Goal: Find specific page/section: Find specific page/section

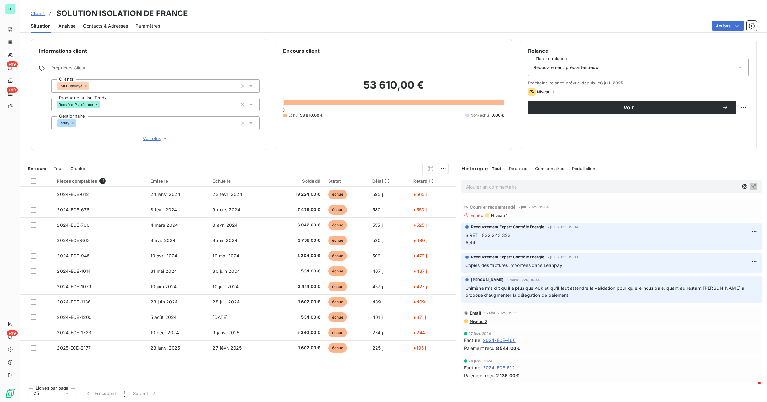
click at [499, 215] on span "Niveau 1" at bounding box center [498, 215] width 17 height 5
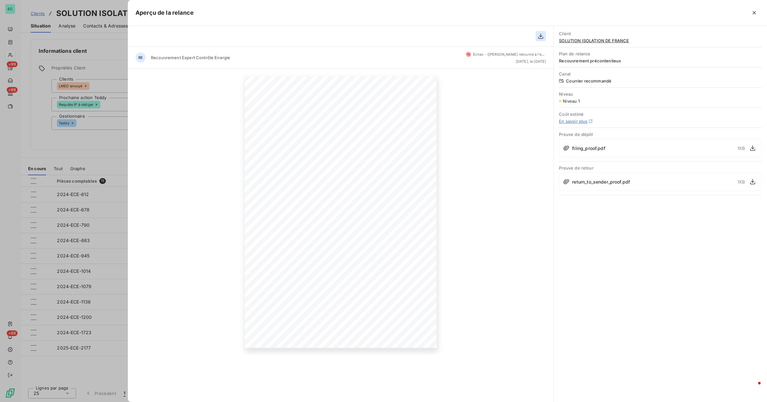
click at [538, 38] on icon "button" at bounding box center [541, 36] width 6 height 6
click at [755, 183] on icon "button" at bounding box center [753, 181] width 6 height 6
click at [90, 139] on div at bounding box center [383, 201] width 767 height 402
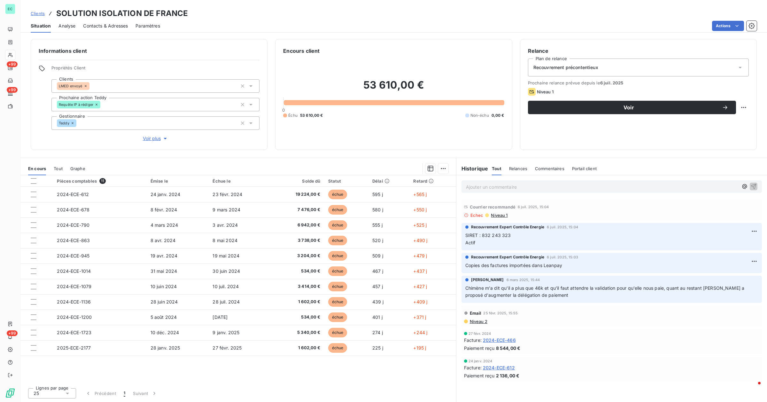
click at [501, 213] on span "Niveau 1" at bounding box center [498, 215] width 17 height 5
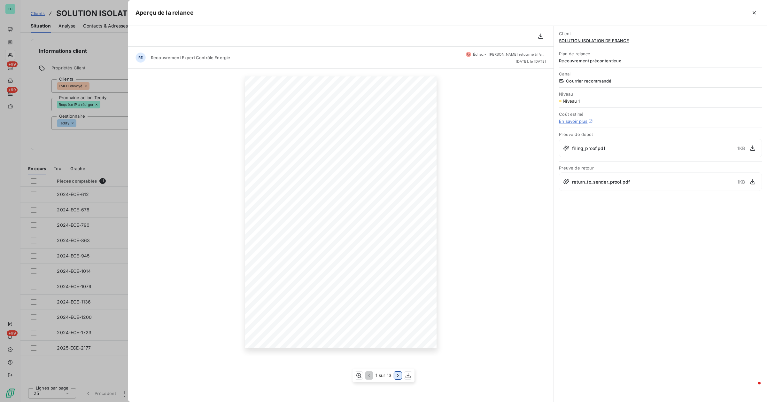
click at [397, 375] on icon "button" at bounding box center [398, 375] width 6 height 6
click at [398, 374] on icon "button" at bounding box center [398, 375] width 6 height 6
click at [399, 374] on icon "button" at bounding box center [398, 375] width 6 height 6
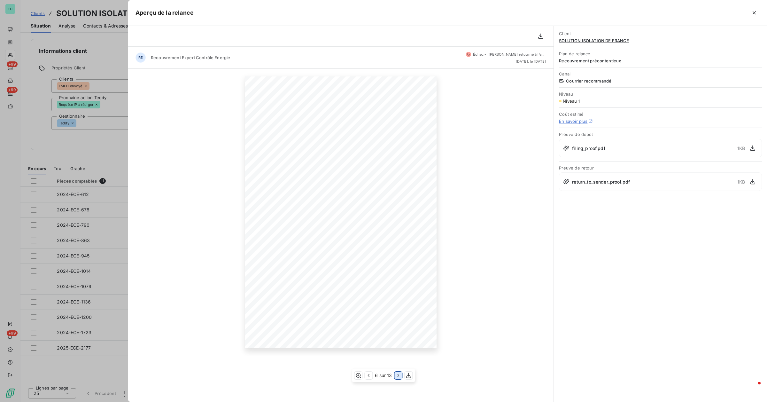
click at [399, 374] on icon "button" at bounding box center [398, 375] width 6 height 6
click at [367, 378] on icon "button" at bounding box center [369, 375] width 6 height 6
click at [367, 378] on icon "button" at bounding box center [368, 375] width 6 height 6
